Goal: Find specific page/section: Find specific page/section

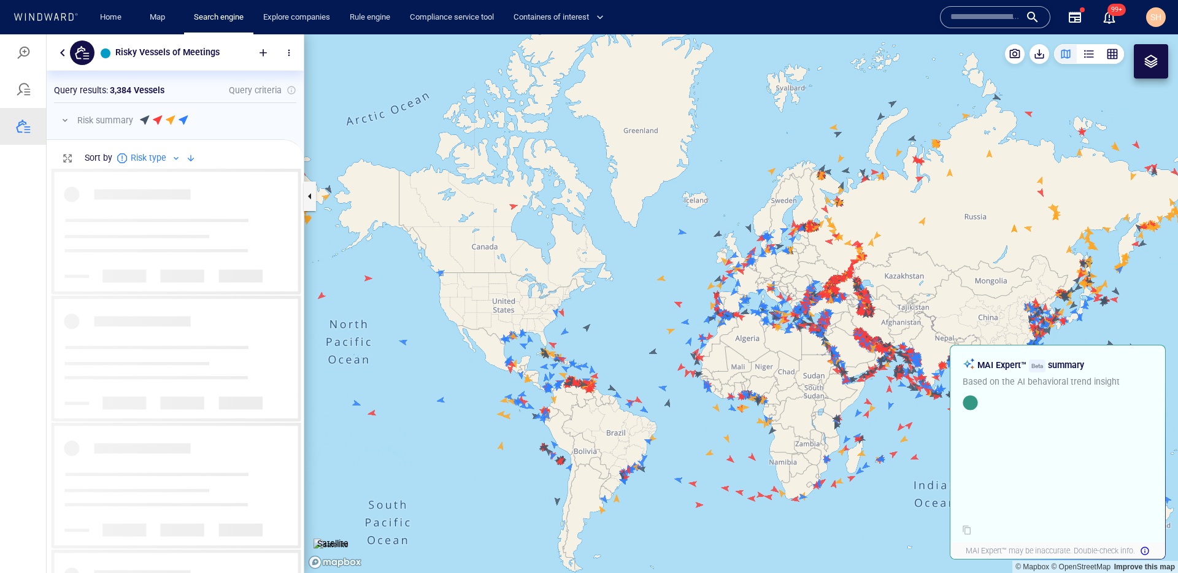
scroll to position [10, 10]
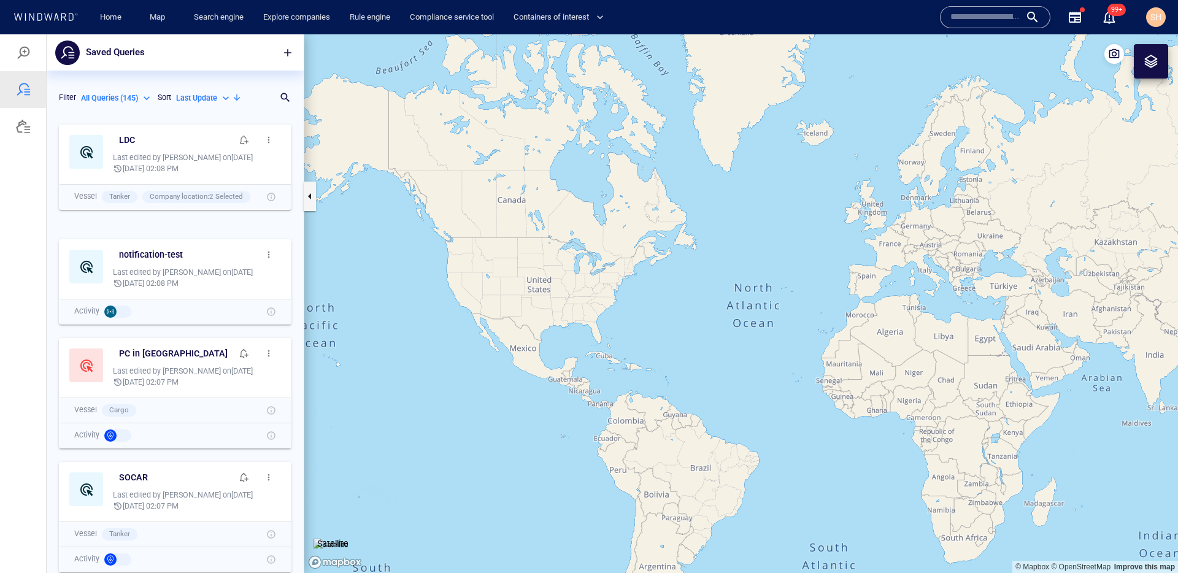
scroll to position [445, 248]
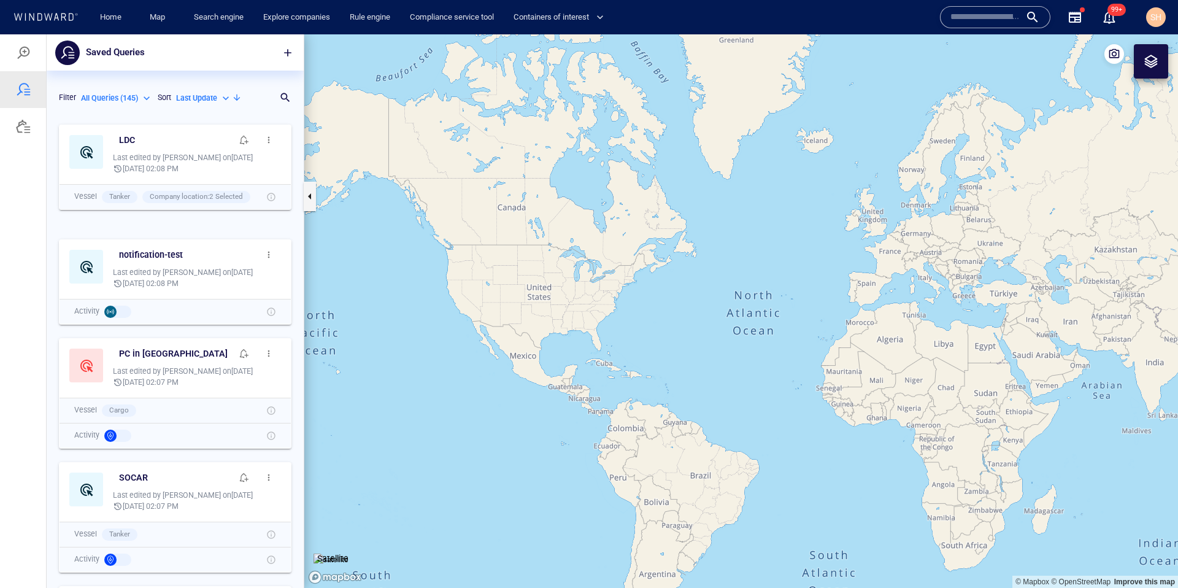
scroll to position [460, 248]
